Goal: Information Seeking & Learning: Learn about a topic

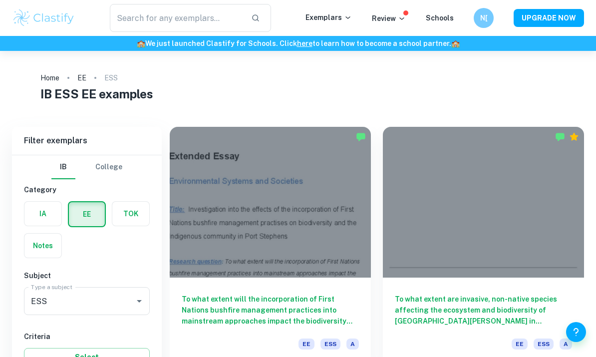
click at [257, 293] on h6 "To what extent will the incorporation of First Nations bushfire management prac…" at bounding box center [270, 309] width 177 height 33
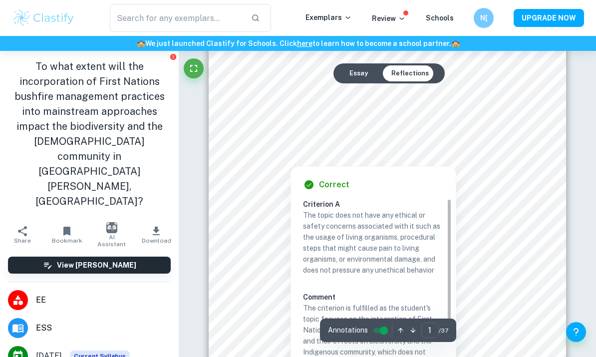
scroll to position [129, 0]
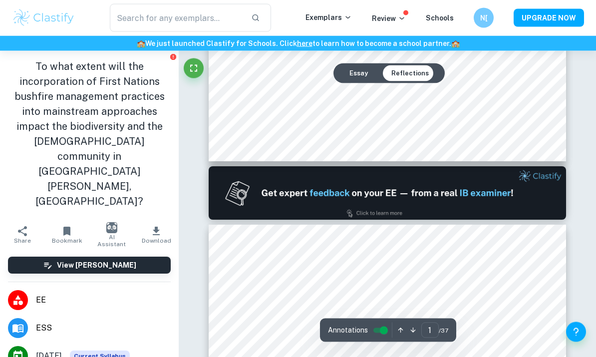
type input "2"
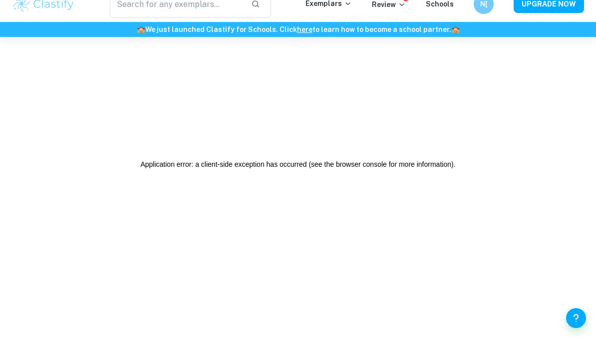
scroll to position [0, 0]
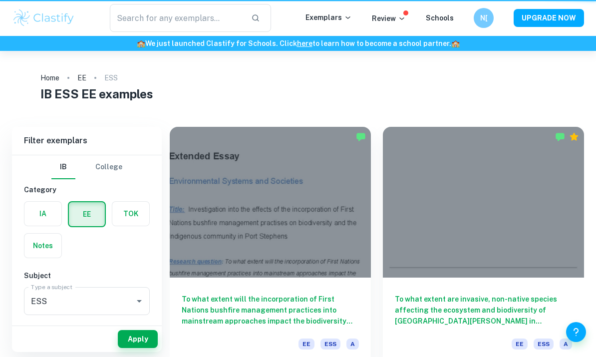
scroll to position [123, 0]
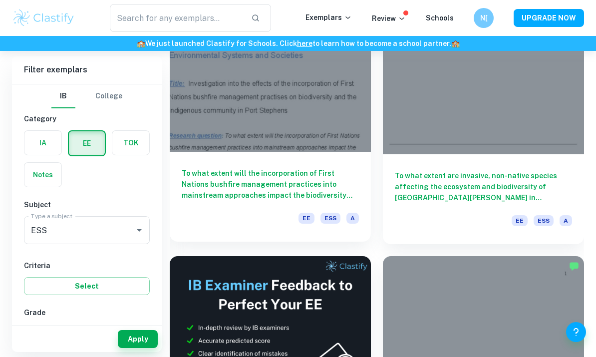
click at [349, 175] on h6 "To what extent will the incorporation of First Nations bushfire management prac…" at bounding box center [270, 184] width 177 height 33
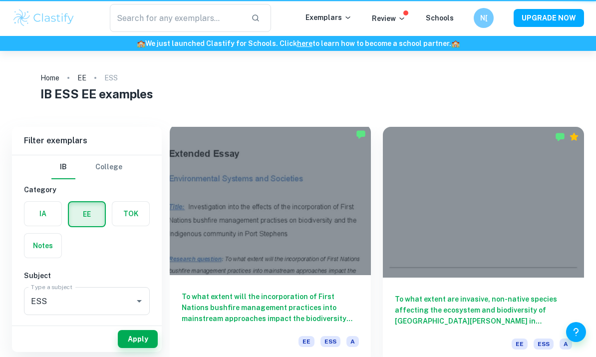
scroll to position [123, 0]
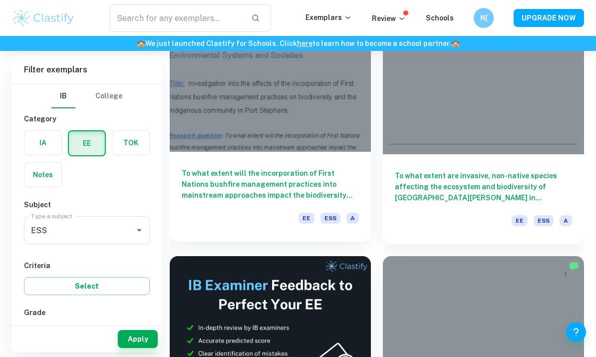
click at [264, 197] on h6 "To what extent will the incorporation of First Nations bushfire management prac…" at bounding box center [270, 184] width 177 height 33
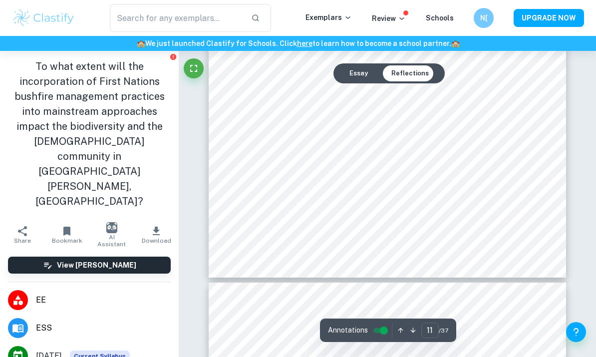
scroll to position [5365, 0]
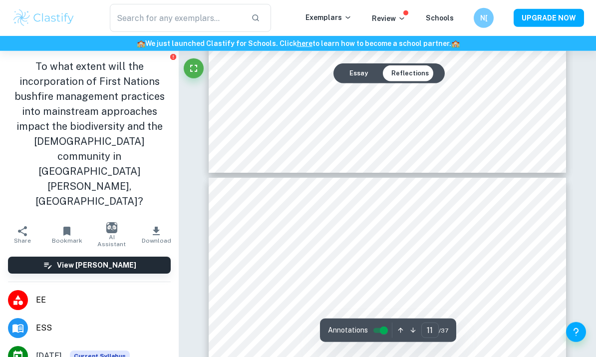
type input "12"
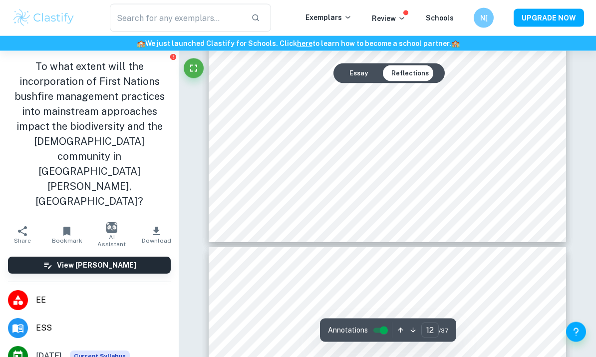
scroll to position [5947, 0]
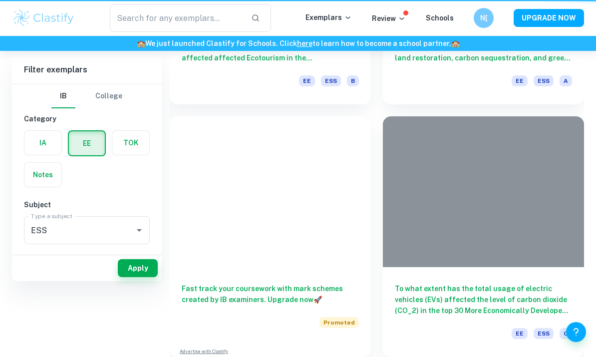
scroll to position [123, 0]
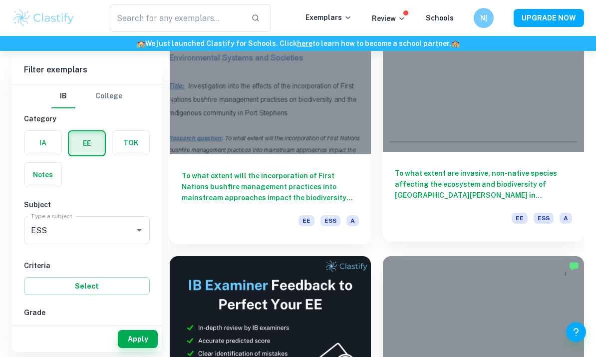
click at [458, 185] on h6 "To what extent are invasive, non-native species affecting the ecosystem and bio…" at bounding box center [483, 184] width 177 height 33
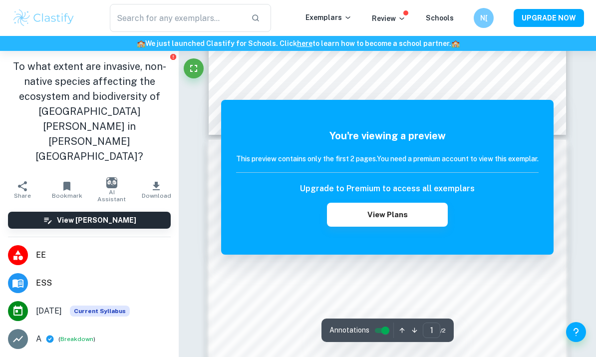
scroll to position [405, 0]
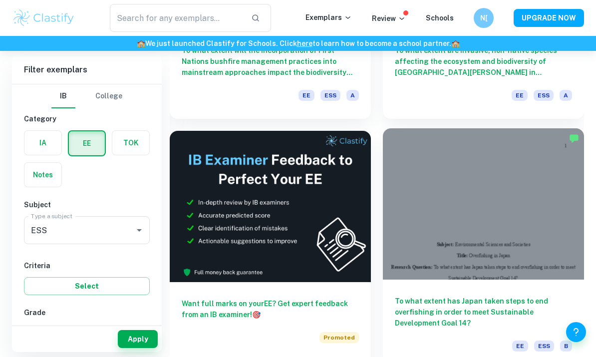
scroll to position [297, 0]
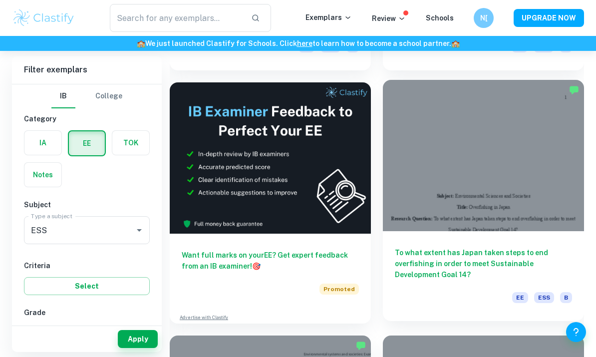
click at [432, 252] on h6 "To what extent has Japan taken steps to end overfishing in order to meet Sustai…" at bounding box center [483, 263] width 177 height 33
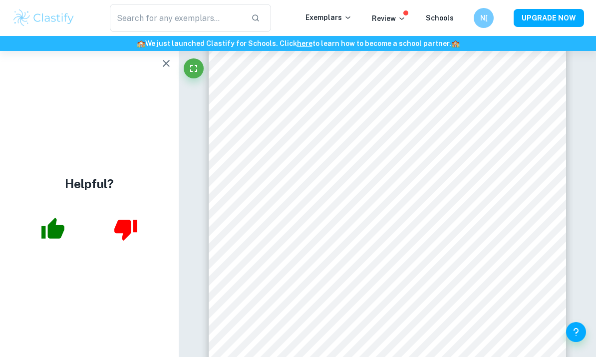
scroll to position [4552, 0]
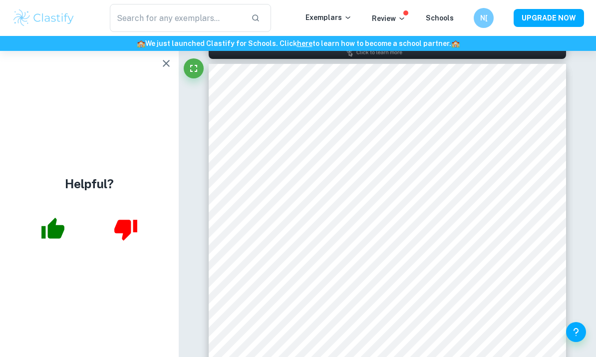
scroll to position [560, 0]
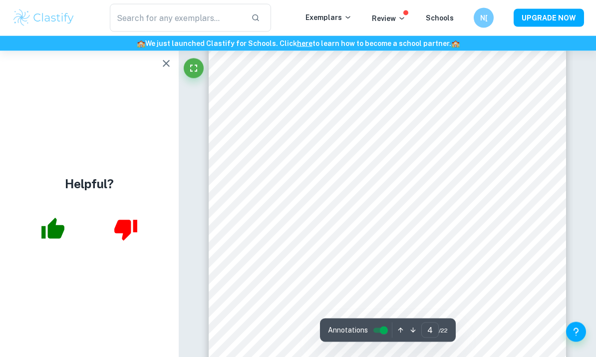
type input "5"
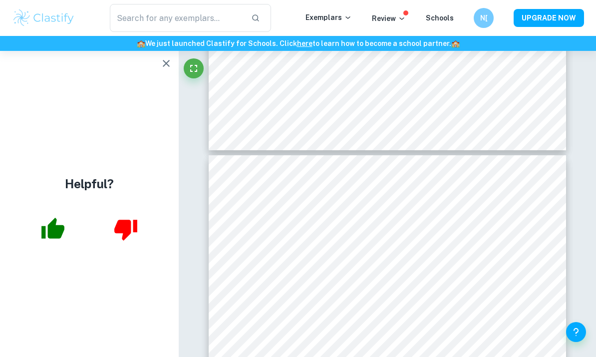
scroll to position [1931, 0]
